Goal: Task Accomplishment & Management: Complete application form

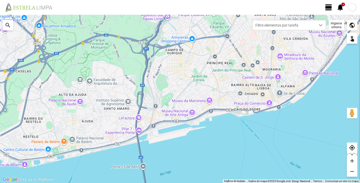
click at [354, 6] on div at bounding box center [352, 7] width 8 height 8
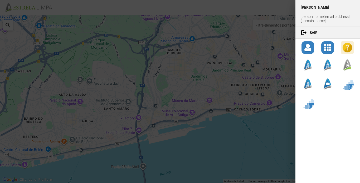
click at [214, 61] on div at bounding box center [180, 91] width 360 height 183
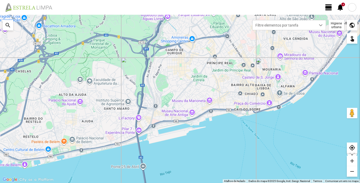
click at [330, 9] on span "view_day" at bounding box center [329, 7] width 8 height 8
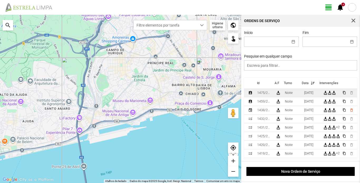
click at [266, 95] on div "1475/2025" at bounding box center [264, 93] width 14 height 4
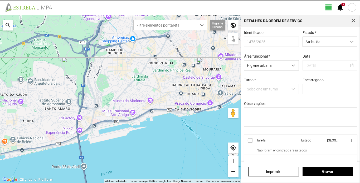
type input "[PERSON_NAME]"
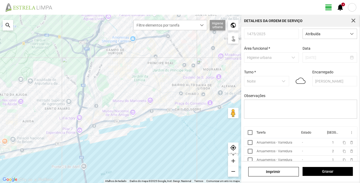
scroll to position [12, 0]
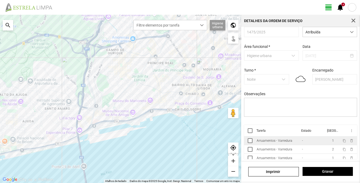
click at [275, 141] on div "Arruamentos - Varredura" at bounding box center [275, 141] width 36 height 4
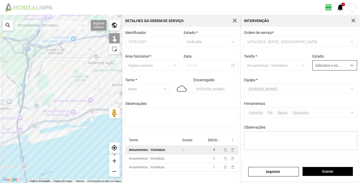
click at [350, 66] on span "dropdown trigger" at bounding box center [352, 66] width 4 height 4
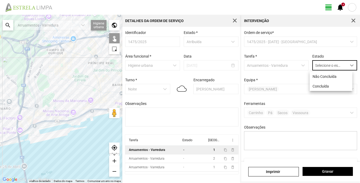
scroll to position [3, 23]
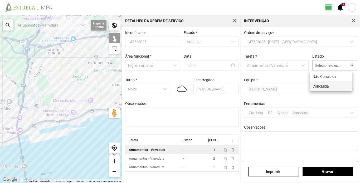
click at [332, 88] on li "Concluída" at bounding box center [331, 86] width 43 height 10
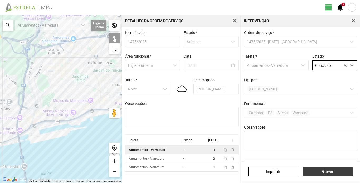
click at [337, 171] on span "Gravar" at bounding box center [327, 172] width 45 height 4
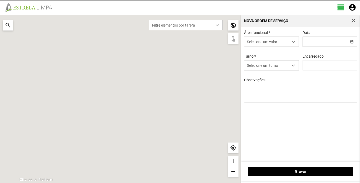
type input "[PERSON_NAME]"
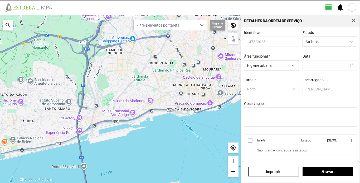
type input "[DATE]"
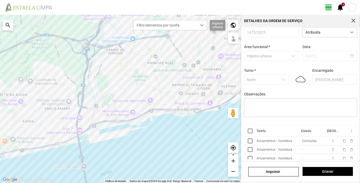
scroll to position [12, 0]
click at [282, 150] on div "Arruamentos - Varredura" at bounding box center [275, 150] width 36 height 4
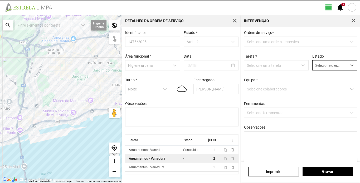
click at [350, 67] on span "dropdown trigger" at bounding box center [352, 66] width 4 height 4
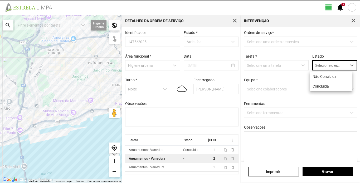
scroll to position [3, 23]
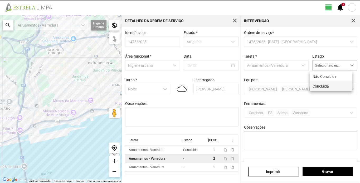
click at [333, 85] on li "Concluída" at bounding box center [331, 86] width 43 height 10
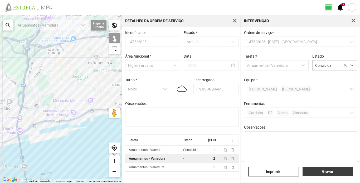
click at [339, 172] on span "Gravar" at bounding box center [327, 172] width 45 height 4
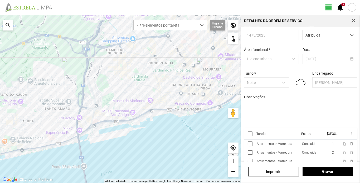
scroll to position [12, 0]
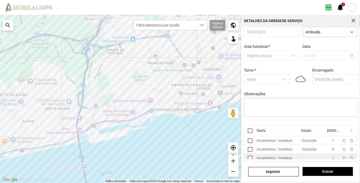
click at [279, 158] on div "Arruamentos - Varredura" at bounding box center [275, 158] width 36 height 4
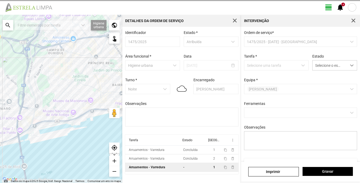
type textarea "S. Turé(C8)"
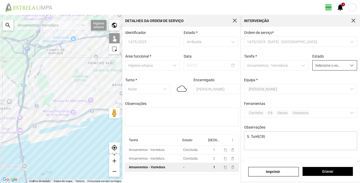
click at [350, 65] on span "dropdown trigger" at bounding box center [352, 66] width 4 height 4
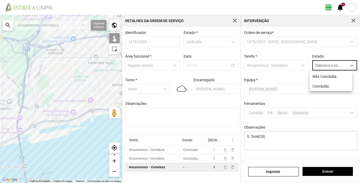
scroll to position [3, 23]
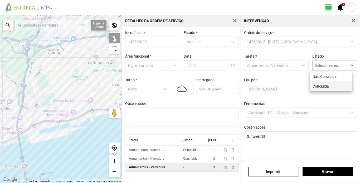
click at [323, 85] on li "Concluída" at bounding box center [331, 86] width 43 height 10
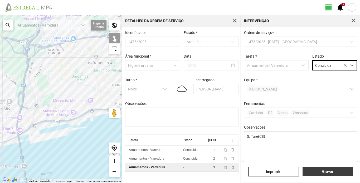
click at [330, 172] on span "Gravar" at bounding box center [327, 172] width 45 height 4
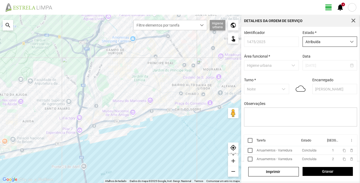
click at [350, 44] on span "dropdown trigger" at bounding box center [352, 42] width 4 height 4
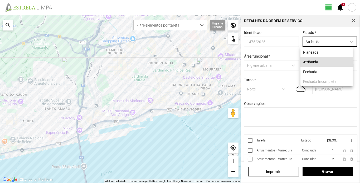
click at [350, 44] on span "dropdown trigger" at bounding box center [352, 42] width 4 height 4
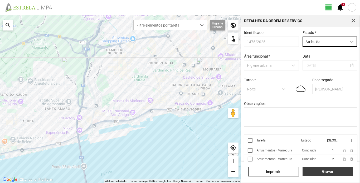
click at [336, 172] on span "Gravar" at bounding box center [327, 172] width 45 height 4
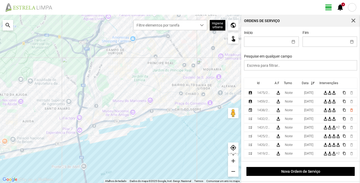
click at [354, 9] on div at bounding box center [352, 7] width 8 height 8
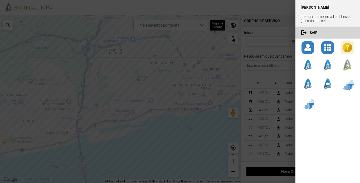
click at [330, 31] on span "button" at bounding box center [335, 33] width 37 height 4
